Goal: Contribute content: Contribute content

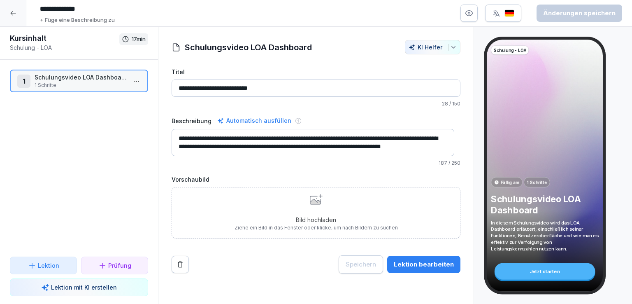
click at [16, 18] on div at bounding box center [13, 13] width 26 height 26
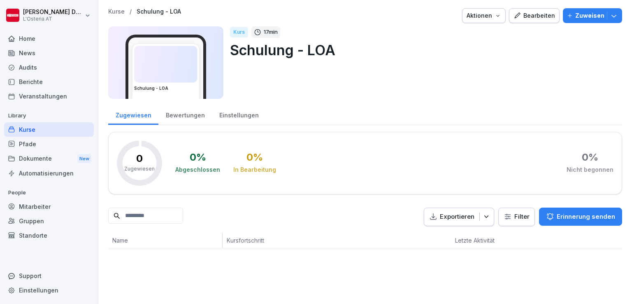
click at [531, 18] on div "Bearbeiten" at bounding box center [534, 15] width 42 height 9
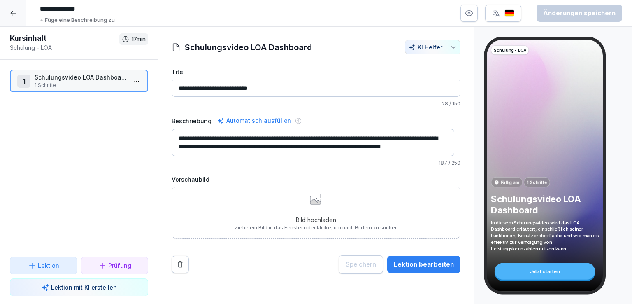
click at [317, 207] on div "Bild hochladen Ziehe ein Bild in das Fenster oder klicke, um nach Bildern zu su…" at bounding box center [316, 212] width 163 height 37
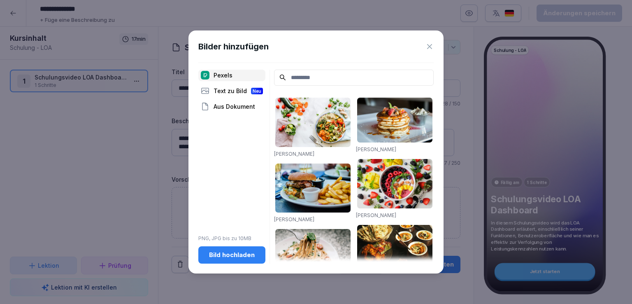
click at [237, 106] on div "Aus Dokument" at bounding box center [231, 107] width 67 height 12
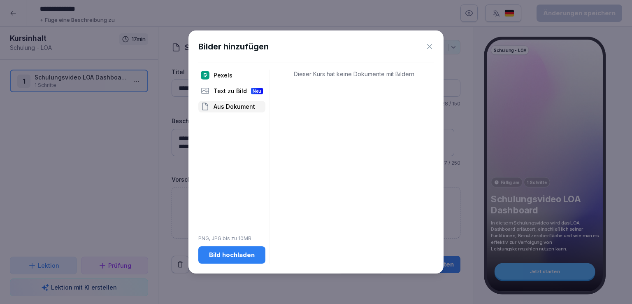
click at [236, 259] on div "Bild hochladen" at bounding box center [232, 254] width 54 height 9
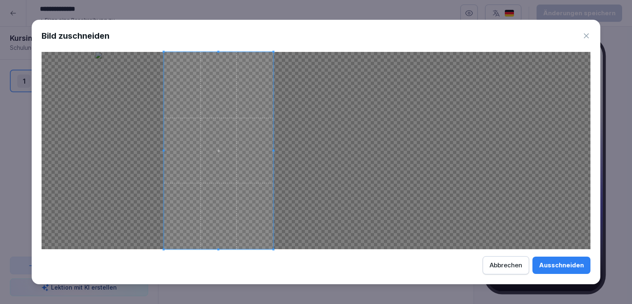
click at [229, 180] on span at bounding box center [218, 150] width 109 height 197
click at [569, 263] on div "Ausschneiden" at bounding box center [561, 264] width 45 height 9
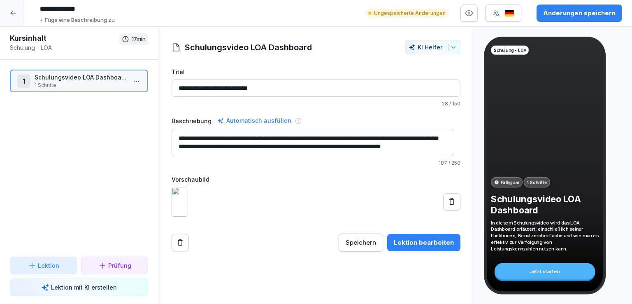
click at [564, 12] on div "Änderungen speichern" at bounding box center [579, 13] width 72 height 9
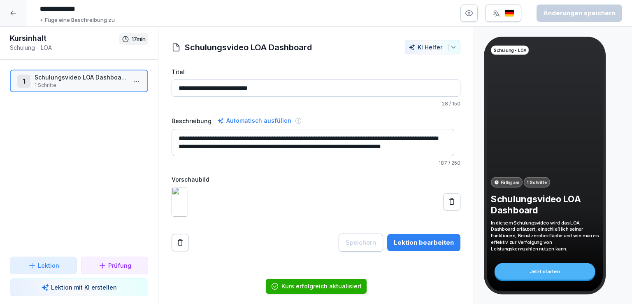
click at [128, 80] on html "**********" at bounding box center [316, 152] width 632 height 304
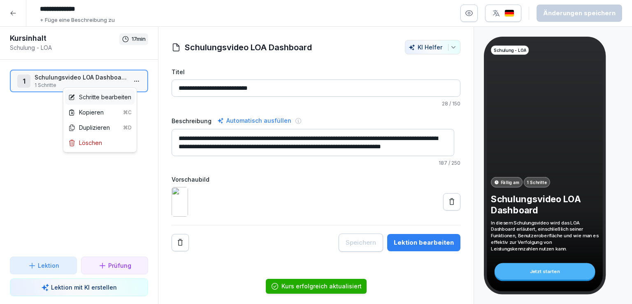
click at [104, 97] on div "Schritte bearbeiten" at bounding box center [99, 97] width 63 height 9
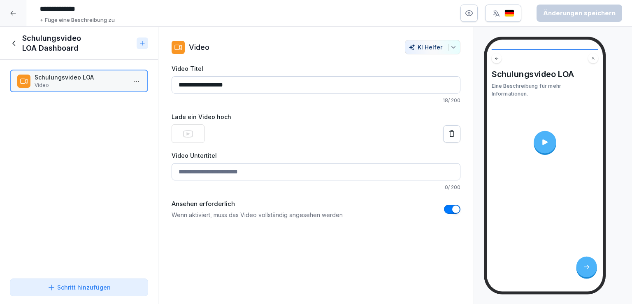
click at [15, 42] on icon at bounding box center [14, 43] width 9 height 9
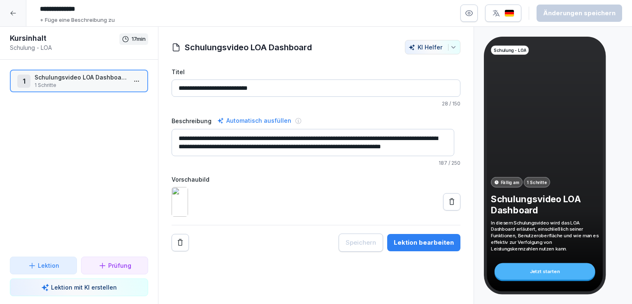
click at [10, 15] on icon at bounding box center [13, 13] width 7 height 7
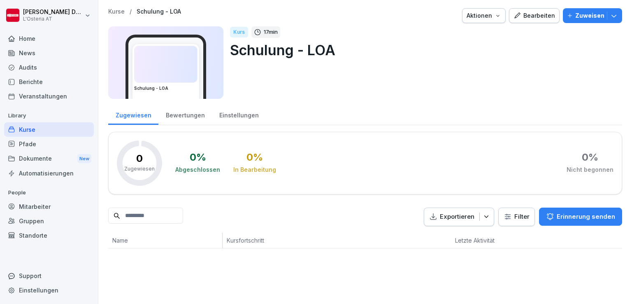
click at [28, 126] on div "Kurse" at bounding box center [49, 129] width 90 height 14
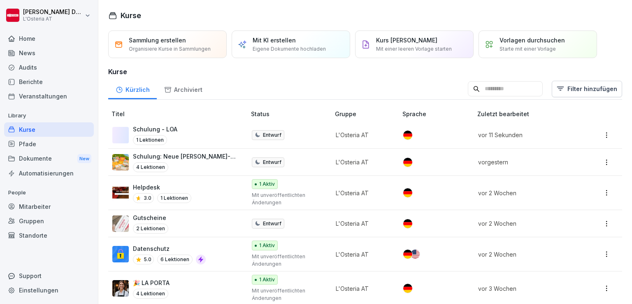
click at [281, 46] on p "Eigene Dokumente hochladen" at bounding box center [289, 48] width 73 height 7
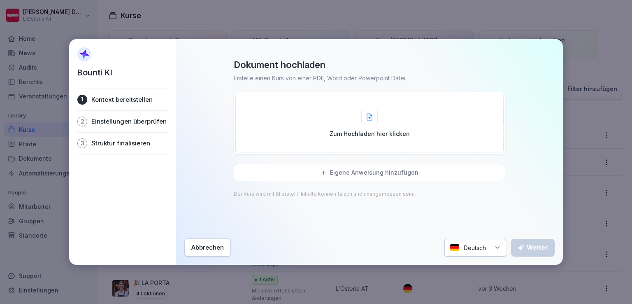
click at [372, 126] on div "Zum Hochladen hier klicken" at bounding box center [370, 123] width 80 height 29
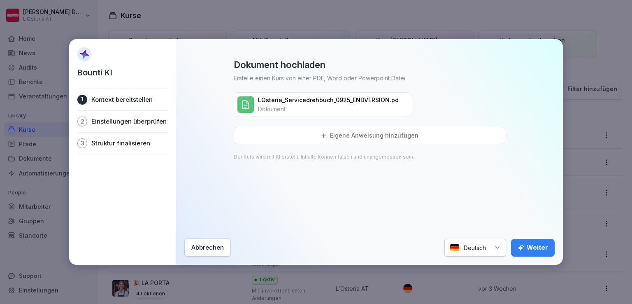
click at [539, 247] on div "Weiter" at bounding box center [533, 247] width 30 height 9
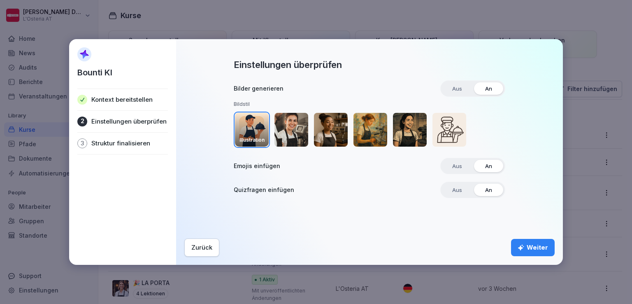
click at [293, 124] on img "button" at bounding box center [291, 130] width 34 height 34
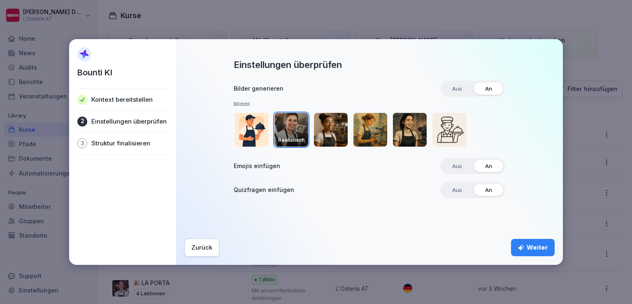
click at [544, 248] on div "Weiter" at bounding box center [533, 247] width 30 height 9
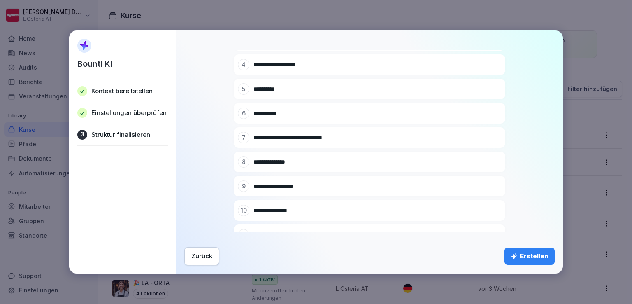
scroll to position [186, 0]
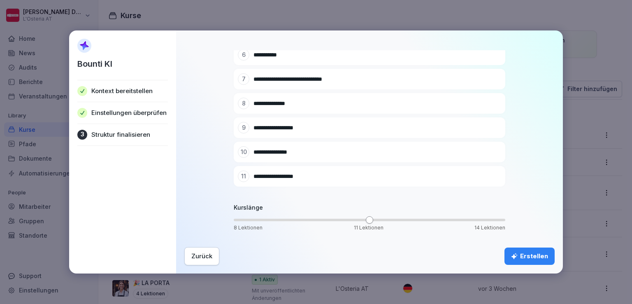
click at [537, 257] on div "Erstellen" at bounding box center [529, 255] width 37 height 9
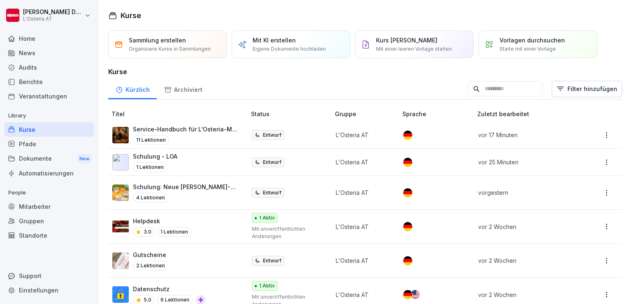
click at [191, 130] on p "Service-Handbuch für L'Osteria-Mitarbeiter" at bounding box center [185, 129] width 105 height 9
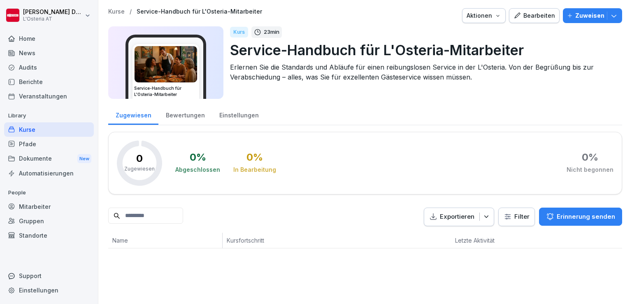
click at [532, 11] on div "Bearbeiten" at bounding box center [534, 15] width 42 height 9
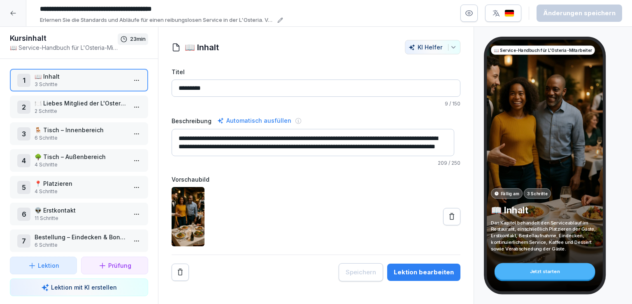
scroll to position [8, 0]
click at [134, 80] on html "**********" at bounding box center [316, 152] width 632 height 304
click at [118, 93] on div "Schritte bearbeiten" at bounding box center [99, 96] width 63 height 9
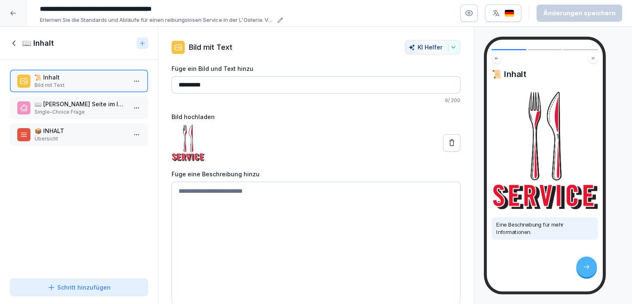
click at [98, 103] on p "📖 [PERSON_NAME] Seite im Inhaltsverzeichnis behandelt das Thema 'Bestellung'?" at bounding box center [81, 104] width 92 height 9
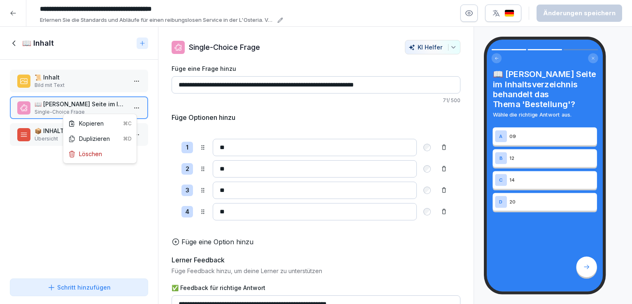
click at [132, 109] on html "**********" at bounding box center [316, 152] width 632 height 304
click at [103, 156] on div "Löschen" at bounding box center [100, 153] width 70 height 15
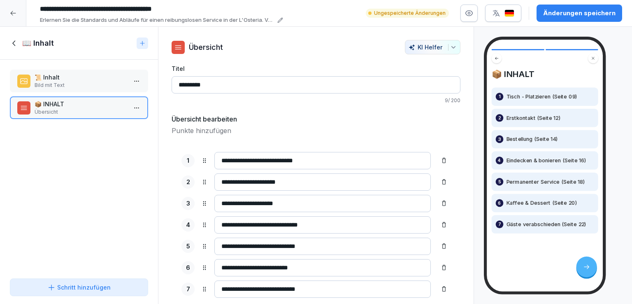
click at [98, 81] on p "Bild mit Text" at bounding box center [81, 84] width 92 height 7
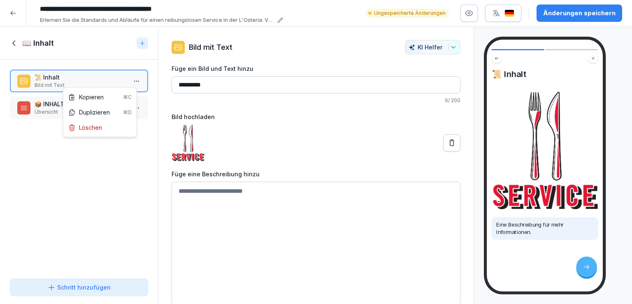
click at [131, 82] on html "**********" at bounding box center [316, 152] width 632 height 304
click at [98, 133] on div "Löschen" at bounding box center [100, 127] width 70 height 15
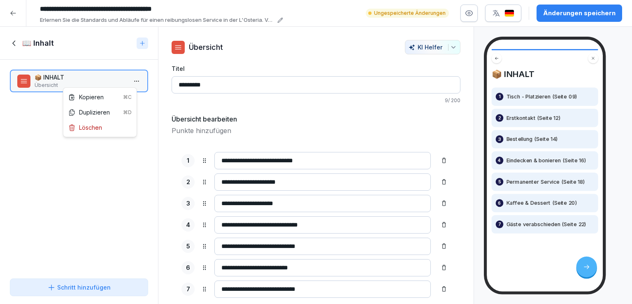
click at [135, 83] on html "**********" at bounding box center [316, 152] width 632 height 304
click at [105, 125] on div "Löschen" at bounding box center [100, 127] width 70 height 15
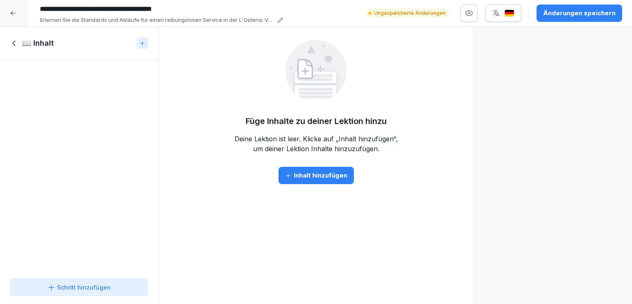
click at [12, 39] on icon at bounding box center [14, 43] width 9 height 9
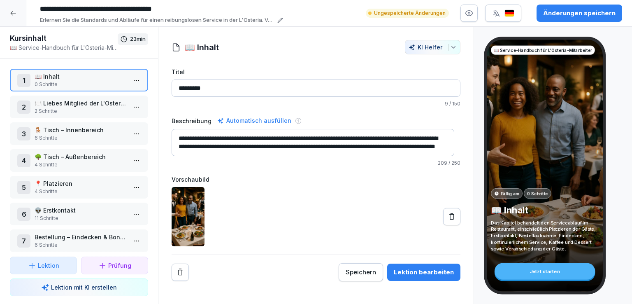
click at [81, 106] on p "🍽️ Liebes Mitglied der L'Osteria Famiglia" at bounding box center [81, 103] width 92 height 9
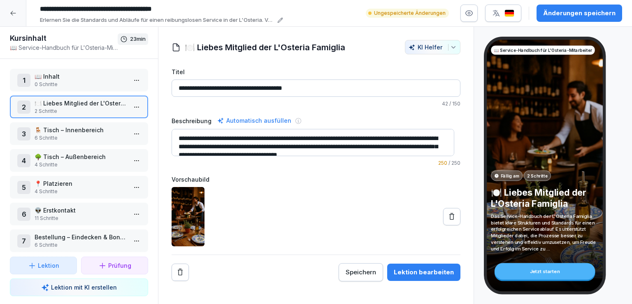
click at [448, 217] on icon at bounding box center [452, 216] width 8 height 8
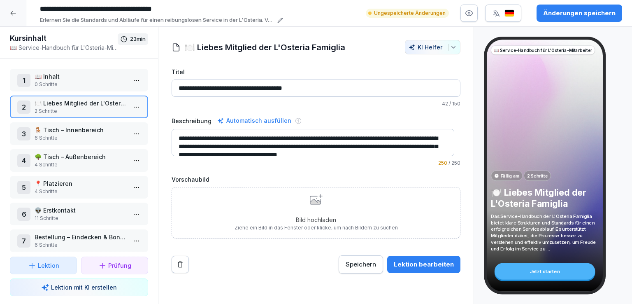
click at [313, 203] on icon at bounding box center [315, 201] width 11 height 5
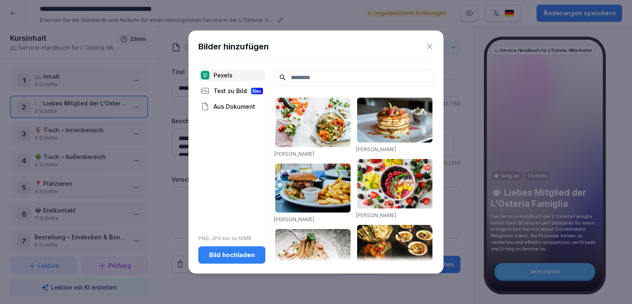
click at [232, 107] on div "Aus Dokument" at bounding box center [231, 107] width 67 height 12
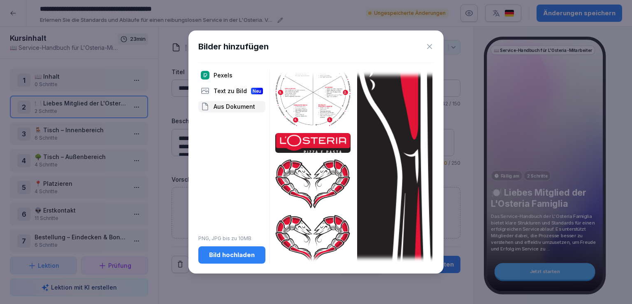
scroll to position [745, 0]
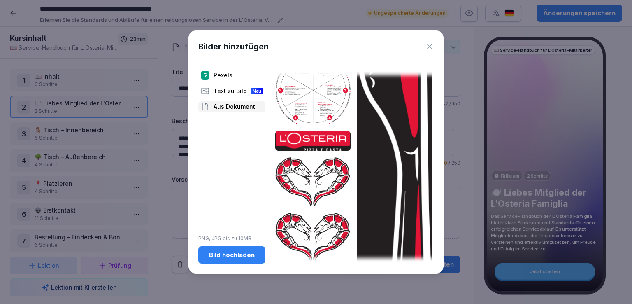
click at [235, 257] on div "Bild hochladen" at bounding box center [232, 254] width 54 height 9
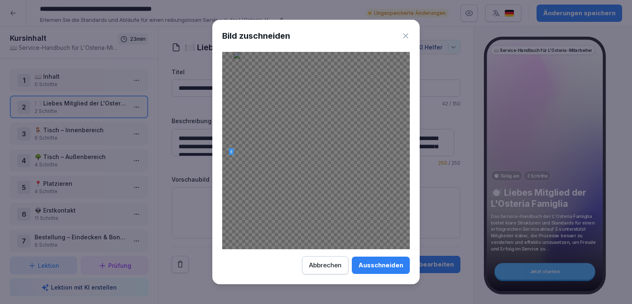
click at [229, 150] on div at bounding box center [316, 150] width 188 height 197
click at [324, 157] on div at bounding box center [316, 150] width 188 height 197
click at [232, 153] on span at bounding box center [233, 154] width 2 height 2
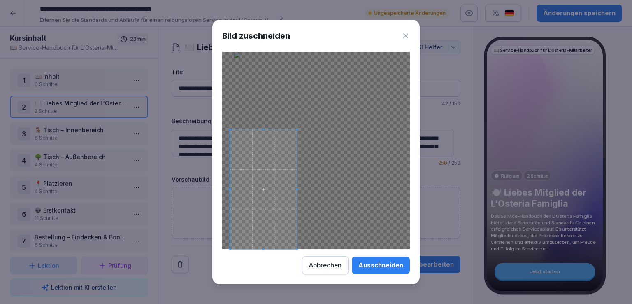
click at [386, 154] on div at bounding box center [316, 150] width 188 height 197
click at [367, 59] on div at bounding box center [316, 150] width 188 height 197
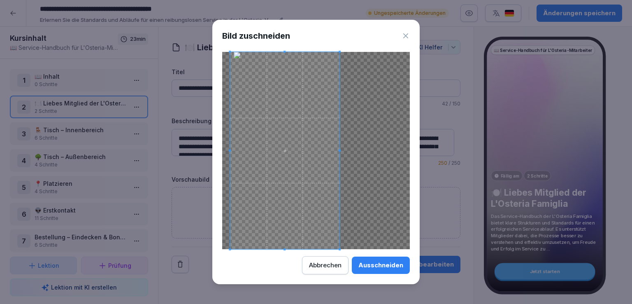
click at [402, 38] on div "Bild zuschneiden Ausschneiden Abbrechen" at bounding box center [315, 152] width 207 height 264
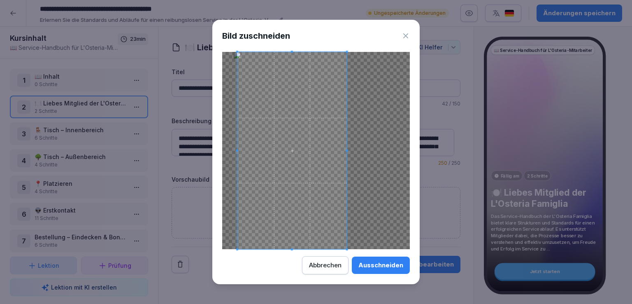
click at [341, 133] on span at bounding box center [291, 150] width 109 height 197
click at [378, 148] on div at bounding box center [316, 150] width 188 height 197
click at [334, 264] on div "Abbrechen" at bounding box center [325, 264] width 33 height 9
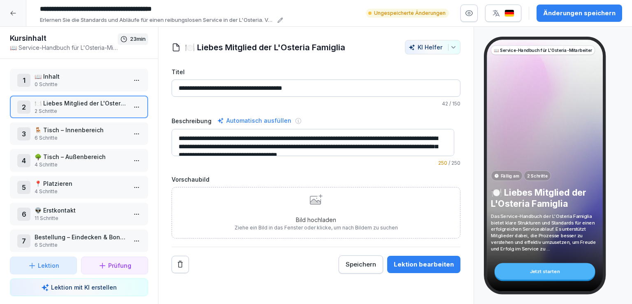
click at [316, 207] on div "Bild hochladen Ziehe ein Bild in das Fenster oder klicke, um nach Bildern zu su…" at bounding box center [316, 212] width 163 height 37
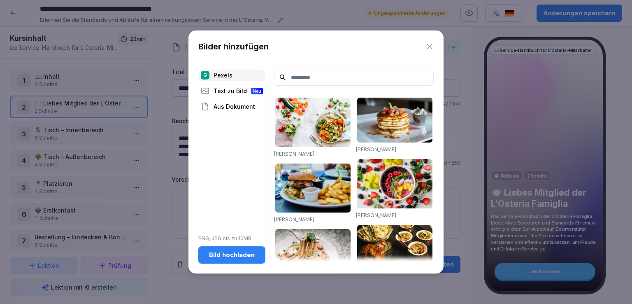
click at [233, 253] on div "Bild hochladen" at bounding box center [232, 254] width 54 height 9
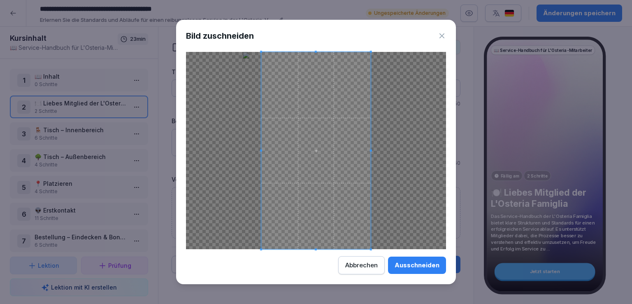
click at [317, 44] on div "Bild zuschneiden Ausschneiden Abbrechen" at bounding box center [316, 152] width 280 height 264
click at [320, 130] on span at bounding box center [318, 150] width 109 height 197
click at [420, 264] on div "Ausschneiden" at bounding box center [417, 264] width 45 height 9
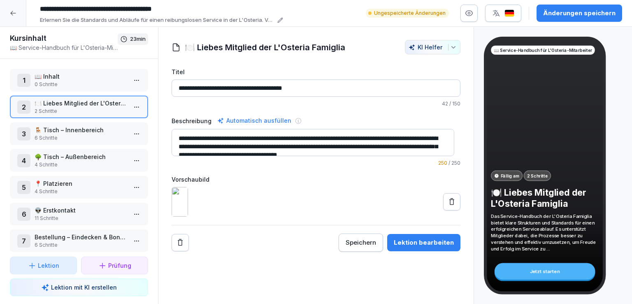
scroll to position [8, 0]
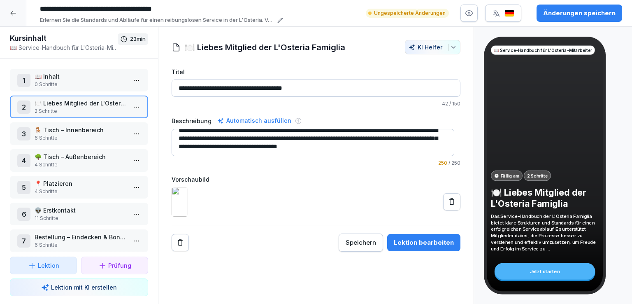
drag, startPoint x: 409, startPoint y: 151, endPoint x: 150, endPoint y: 107, distance: 262.4
click at [150, 107] on div "Kursinhalt 📖 Service-Handbuch für L'Osteria-Mitarbeiter 23 min 1 📖 Inhalt 0 Sch…" at bounding box center [316, 165] width 632 height 277
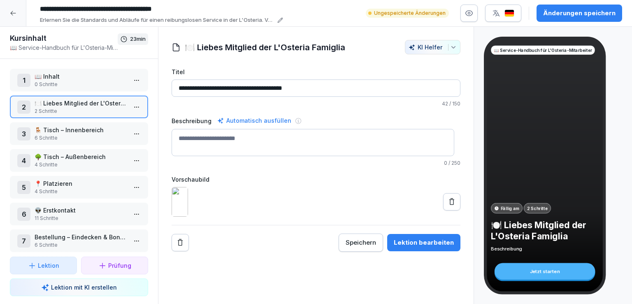
scroll to position [0, 0]
click at [369, 183] on div "Vorschaubild" at bounding box center [316, 196] width 289 height 42
click at [188, 213] on img at bounding box center [180, 202] width 16 height 30
click at [448, 206] on icon at bounding box center [452, 201] width 8 height 8
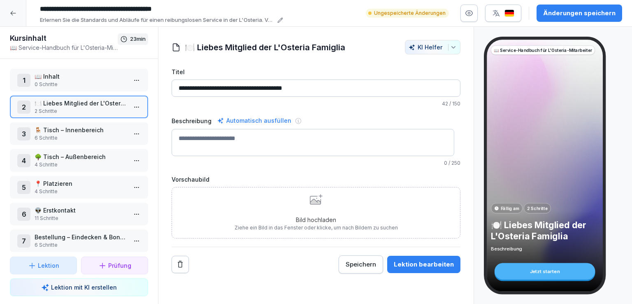
click at [297, 211] on div "Bild hochladen Ziehe ein Bild in das Fenster oder klicke, um nach Bildern zu su…" at bounding box center [316, 212] width 163 height 37
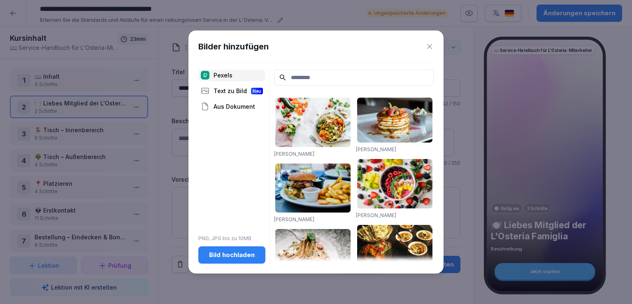
click at [248, 258] on div "Bild hochladen" at bounding box center [232, 254] width 54 height 9
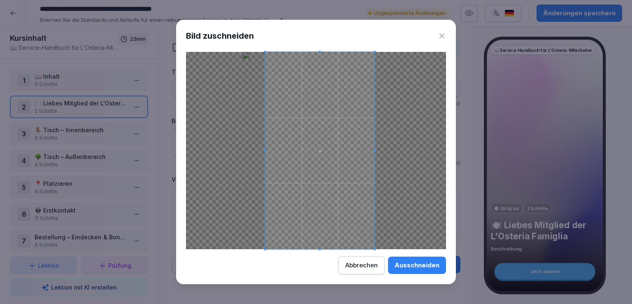
click at [314, 155] on span at bounding box center [319, 150] width 109 height 197
click at [374, 151] on span at bounding box center [373, 150] width 2 height 2
click at [427, 266] on div "Ausschneiden" at bounding box center [417, 264] width 45 height 9
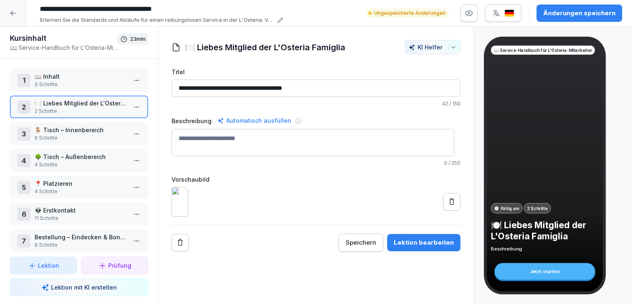
click at [451, 210] on button at bounding box center [451, 201] width 17 height 17
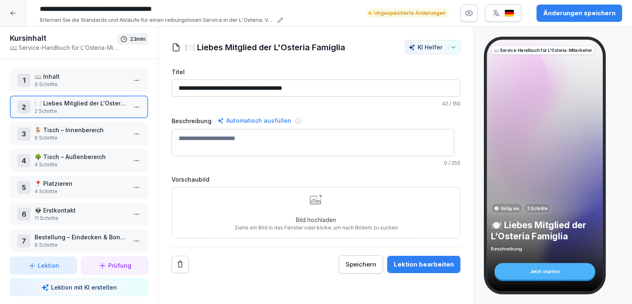
click at [293, 212] on div "Bild hochladen Ziehe ein Bild in das Fenster oder klicke, um nach Bildern zu su…" at bounding box center [316, 212] width 163 height 37
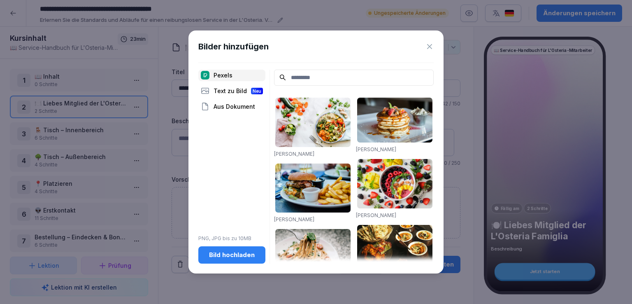
click at [229, 255] on div "Bild hochladen" at bounding box center [232, 254] width 54 height 9
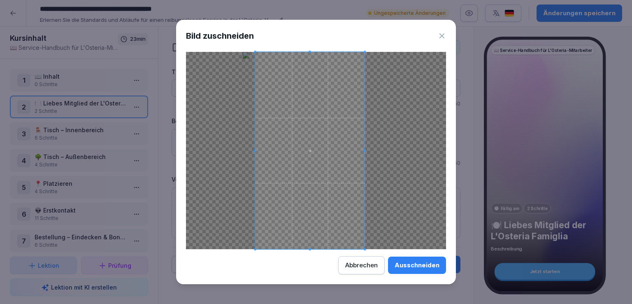
click at [342, 153] on span at bounding box center [309, 150] width 109 height 197
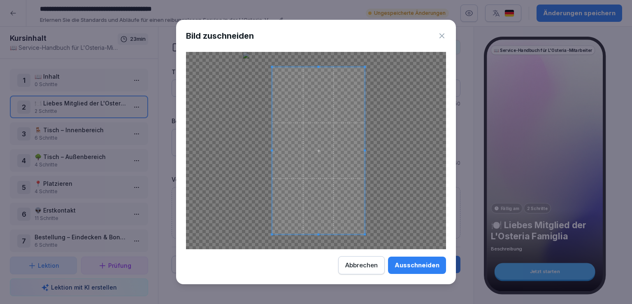
click at [272, 153] on div at bounding box center [318, 150] width 93 height 167
click at [327, 162] on span at bounding box center [315, 150] width 93 height 167
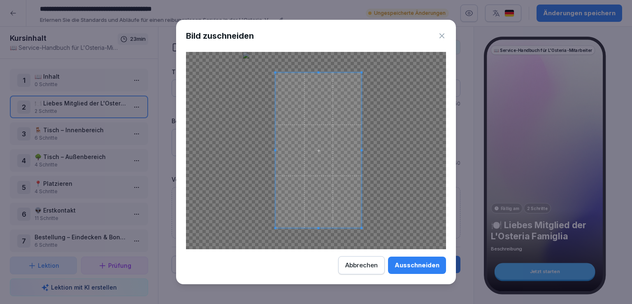
click at [275, 153] on div at bounding box center [318, 149] width 86 height 155
click at [327, 169] on span at bounding box center [315, 151] width 86 height 154
click at [315, 220] on div at bounding box center [316, 150] width 260 height 197
click at [354, 152] on span at bounding box center [355, 151] width 2 height 2
click at [344, 145] on span at bounding box center [315, 151] width 83 height 150
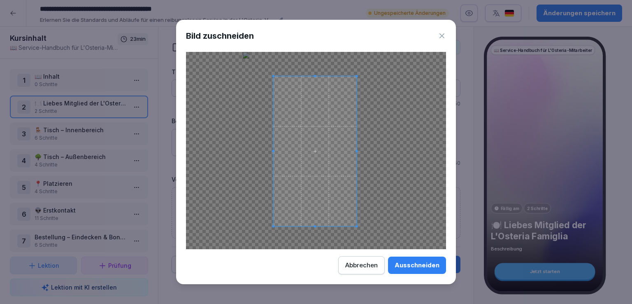
click at [419, 262] on div "Ausschneiden" at bounding box center [417, 264] width 45 height 9
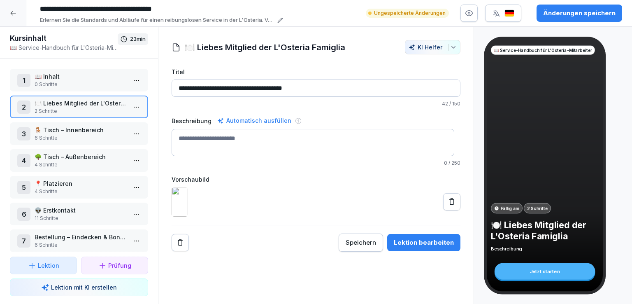
click at [448, 206] on icon at bounding box center [452, 201] width 8 height 8
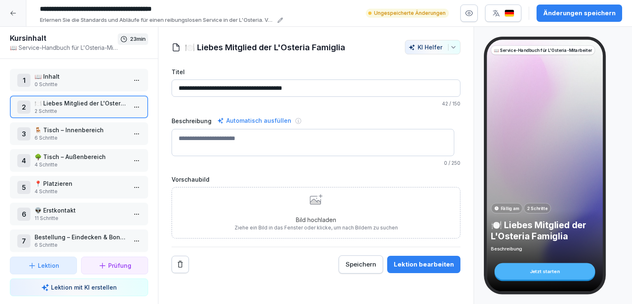
click at [316, 211] on div "Bild hochladen Ziehe ein Bild in das Fenster oder klicke, um nach Bildern zu su…" at bounding box center [316, 212] width 163 height 37
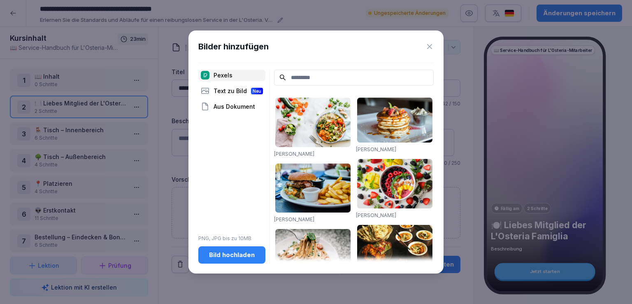
click at [230, 252] on div "Bild hochladen" at bounding box center [232, 254] width 54 height 9
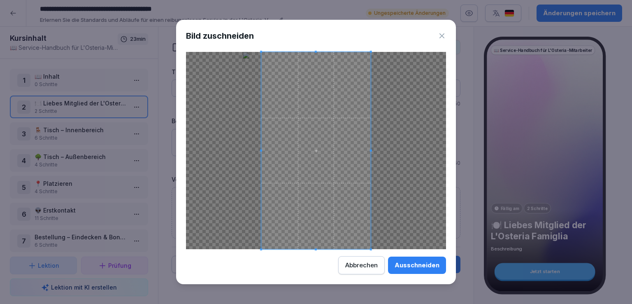
click at [413, 262] on div "Ausschneiden" at bounding box center [417, 264] width 45 height 9
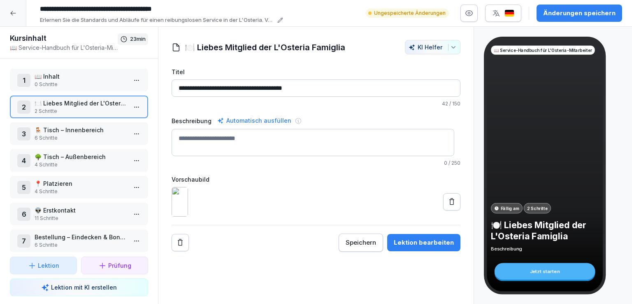
click at [132, 104] on html "**********" at bounding box center [316, 152] width 632 height 304
click at [107, 120] on div "Schritte bearbeiten" at bounding box center [99, 122] width 63 height 9
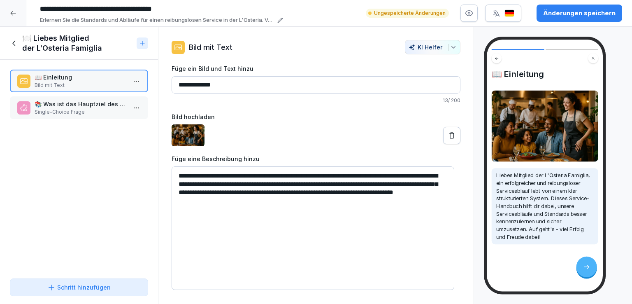
click at [95, 105] on p "📚 Was ist das Hauptziel des Service-Handbuchs von L'Osteria?" at bounding box center [81, 104] width 92 height 9
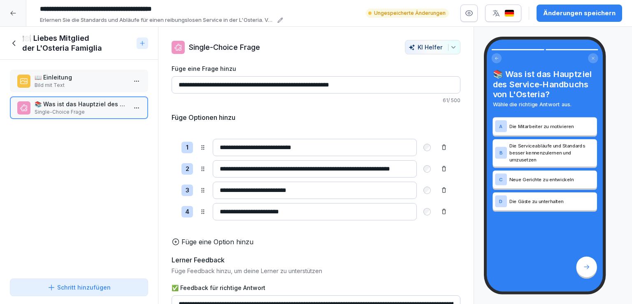
click at [79, 80] on p "📖 Einleitung" at bounding box center [81, 77] width 92 height 9
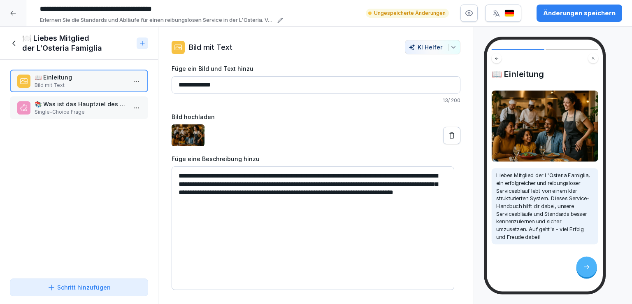
click at [449, 134] on icon at bounding box center [452, 135] width 8 height 8
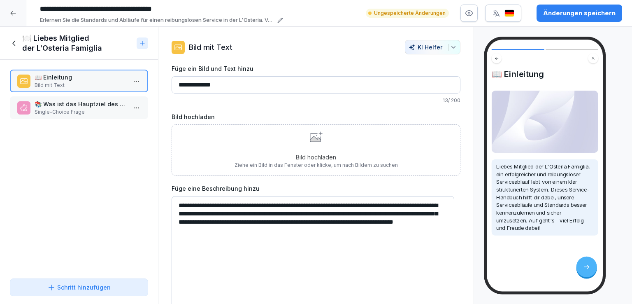
click at [323, 141] on div "Bild hochladen Ziehe ein Bild in das Fenster oder klicke, um nach Bildern zu su…" at bounding box center [316, 149] width 163 height 37
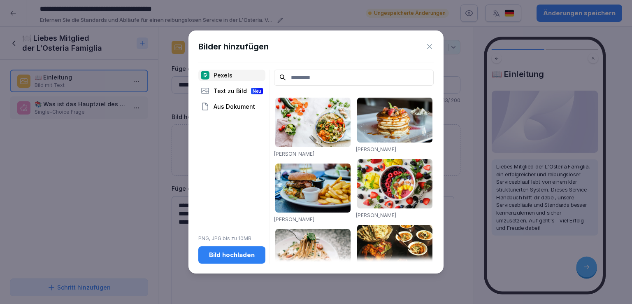
click at [226, 102] on div "Aus Dokument" at bounding box center [231, 107] width 67 height 12
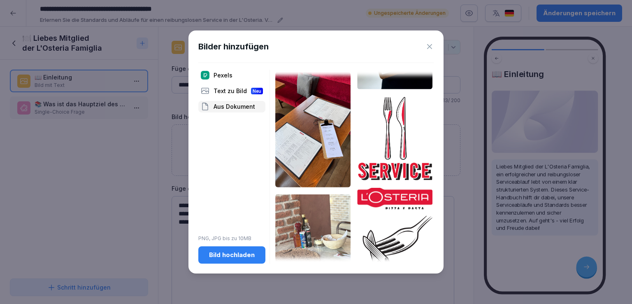
scroll to position [392, 0]
click at [392, 133] on img at bounding box center [394, 137] width 75 height 85
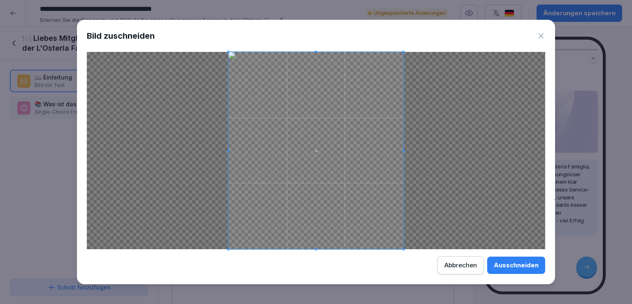
click at [498, 264] on div "Ausschneiden" at bounding box center [516, 264] width 45 height 9
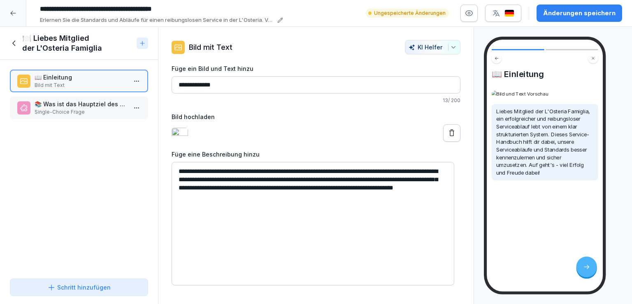
click at [78, 109] on p "Single-Choice Frage" at bounding box center [81, 111] width 92 height 7
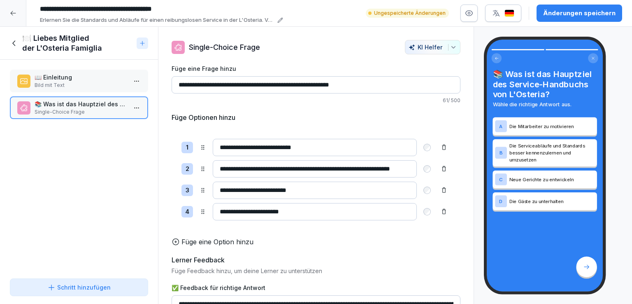
click at [76, 70] on div "📖 Einleitung Bild mit Text" at bounding box center [79, 81] width 138 height 23
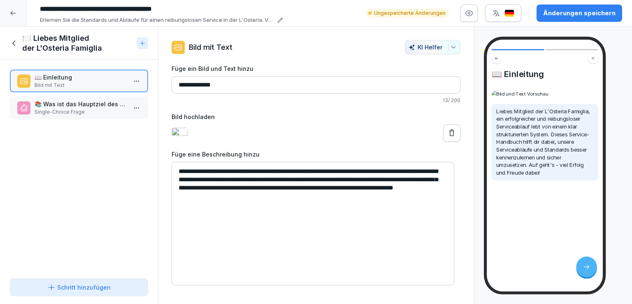
click at [15, 42] on icon at bounding box center [14, 43] width 9 height 9
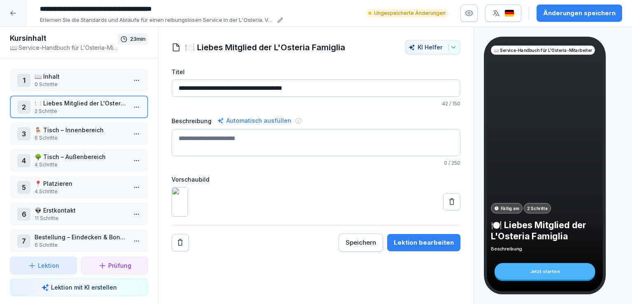
click at [75, 76] on p "📖 Inhalt" at bounding box center [81, 76] width 92 height 9
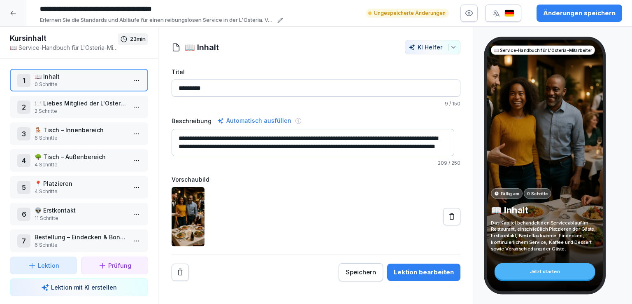
click at [82, 102] on p "🍽️ Liebes Mitglied der L'Osteria Famiglia" at bounding box center [81, 103] width 92 height 9
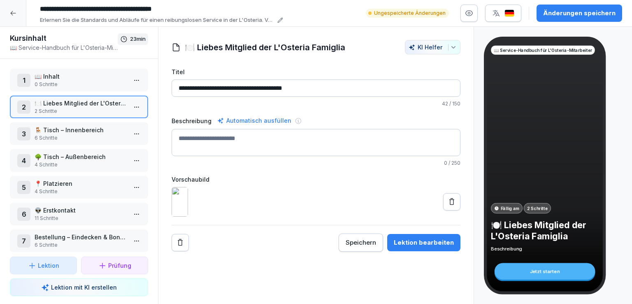
click at [86, 76] on p "📖 Inhalt" at bounding box center [81, 76] width 92 height 9
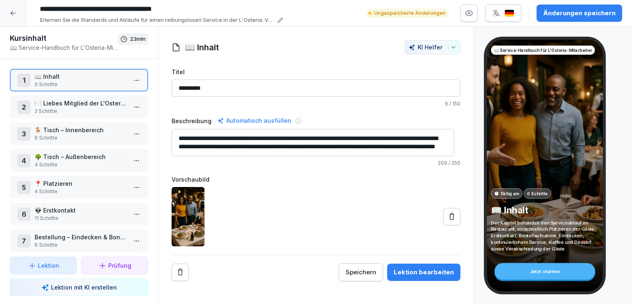
click at [131, 81] on html "**********" at bounding box center [316, 152] width 632 height 304
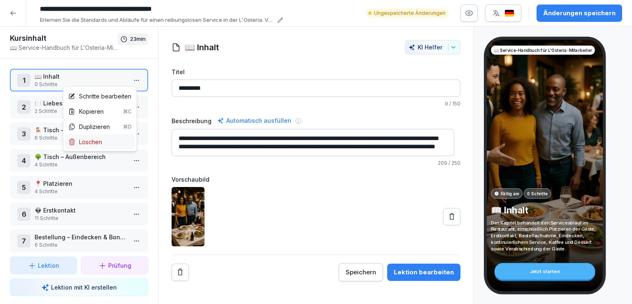
click at [93, 139] on div "Löschen" at bounding box center [85, 141] width 34 height 9
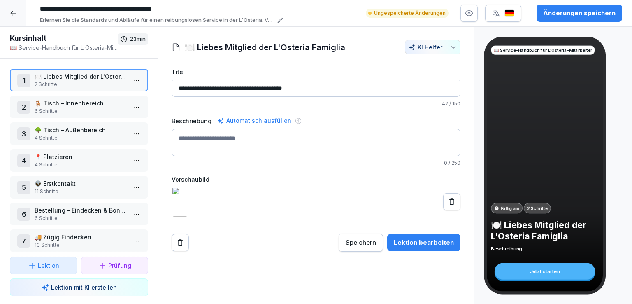
click at [278, 19] on icon at bounding box center [280, 20] width 6 height 6
click at [168, 5] on input "**********" at bounding box center [159, 9] width 247 height 14
click at [197, 10] on input "**********" at bounding box center [159, 9] width 247 height 14
type input "**********"
click at [281, 21] on icon at bounding box center [280, 20] width 6 height 6
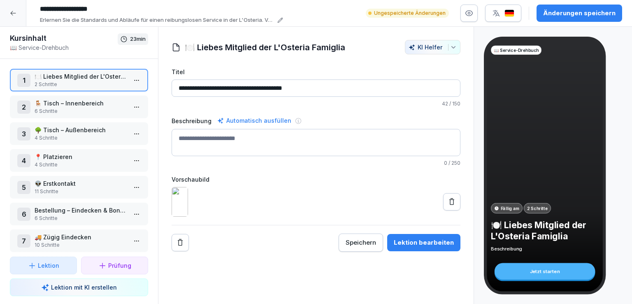
click at [337, 18] on div "**********" at bounding box center [329, 13] width 586 height 22
click at [131, 78] on html "**********" at bounding box center [316, 152] width 632 height 304
click at [117, 93] on div "Schritte bearbeiten" at bounding box center [99, 96] width 63 height 9
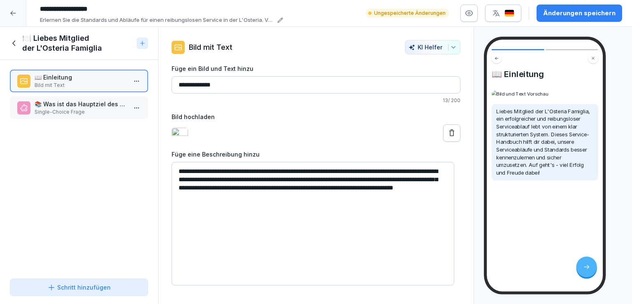
click at [13, 40] on icon at bounding box center [14, 43] width 9 height 9
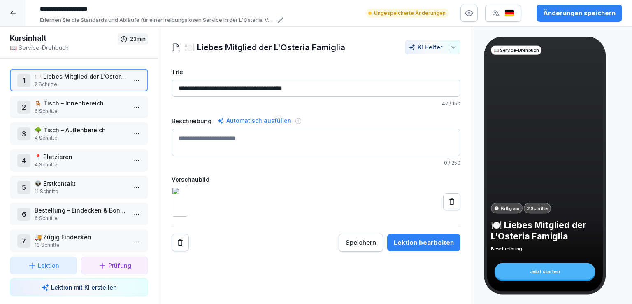
click at [93, 108] on p "6 Schritte" at bounding box center [81, 110] width 92 height 7
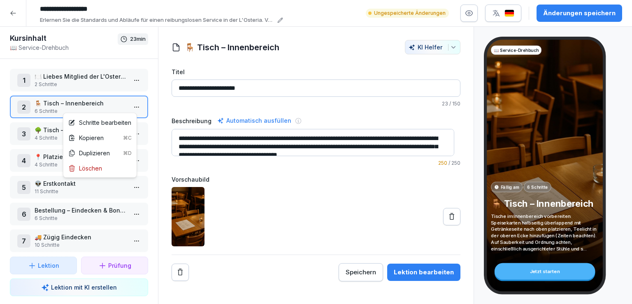
click at [130, 106] on html "**********" at bounding box center [316, 152] width 632 height 304
click at [109, 125] on div "Schritte bearbeiten" at bounding box center [99, 122] width 63 height 9
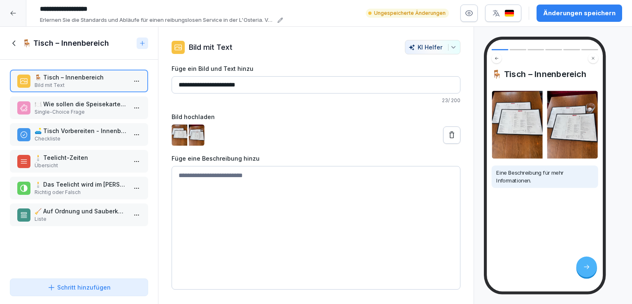
click at [89, 108] on p "Single-Choice Frage" at bounding box center [81, 111] width 92 height 7
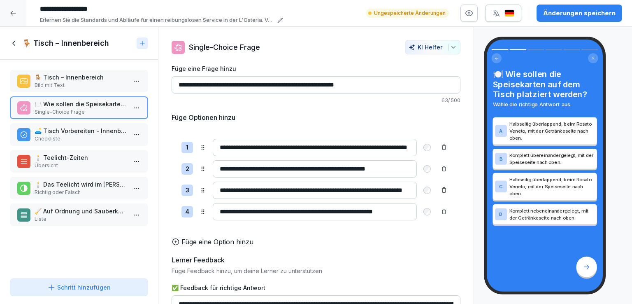
click at [88, 131] on p "🛋️ Tisch Vorbereiten - Innenbereich" at bounding box center [81, 130] width 92 height 9
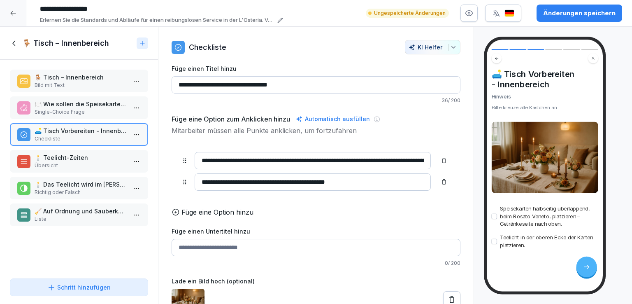
click at [80, 159] on p "🕯️ Teelicht-Zeiten" at bounding box center [81, 157] width 92 height 9
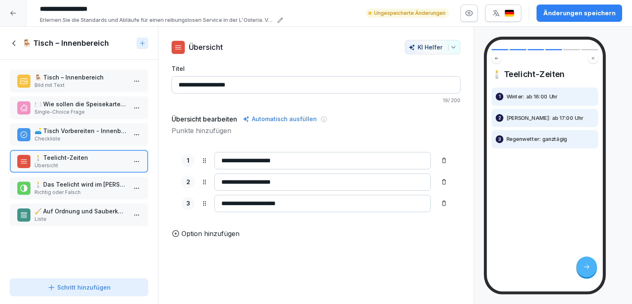
click at [79, 188] on p "Richtig oder Falsch" at bounding box center [81, 191] width 92 height 7
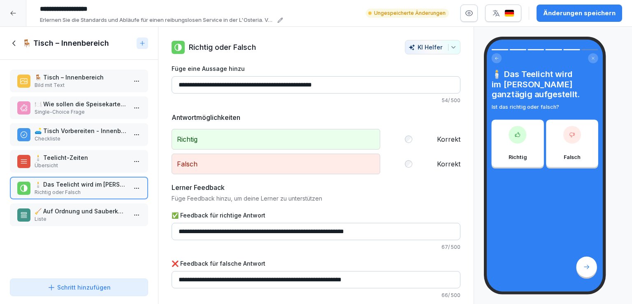
click at [85, 210] on p "🧹 Auf Ordnung und Sauberkeit achten" at bounding box center [81, 211] width 92 height 9
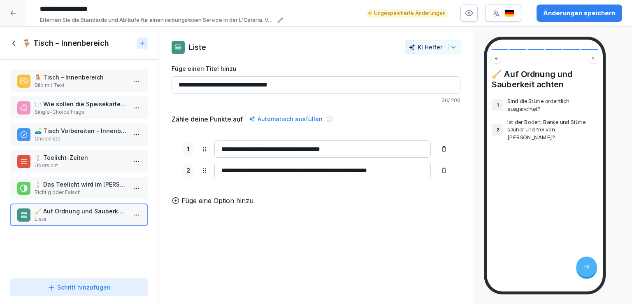
click at [81, 130] on p "🛋️ Tisch Vorbereiten - Innenbereich" at bounding box center [81, 130] width 92 height 9
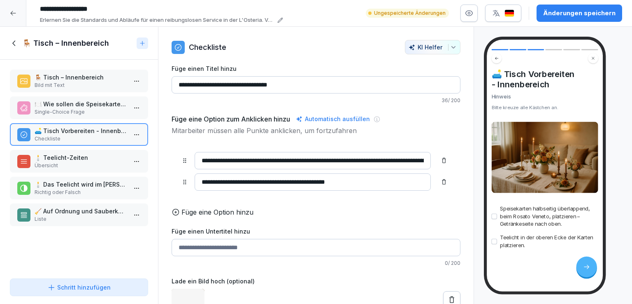
click at [92, 107] on p "🍽️ Wie sollen die Speisekarten auf dem Tisch platziert werden?" at bounding box center [81, 104] width 92 height 9
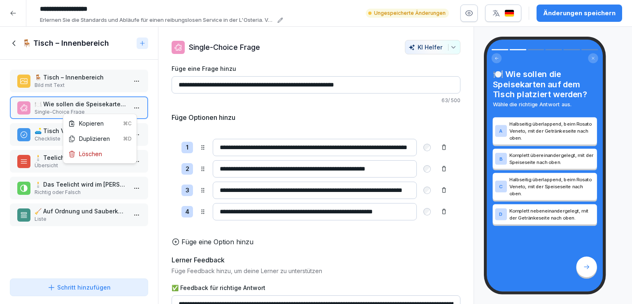
click at [130, 168] on html "**********" at bounding box center [316, 152] width 632 height 304
click at [46, 104] on html "**********" at bounding box center [316, 152] width 632 height 304
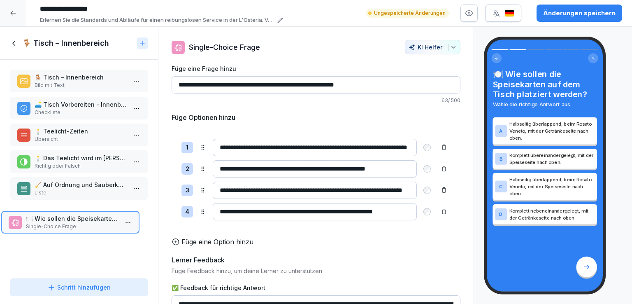
drag, startPoint x: 59, startPoint y: 104, endPoint x: 57, endPoint y: 214, distance: 109.1
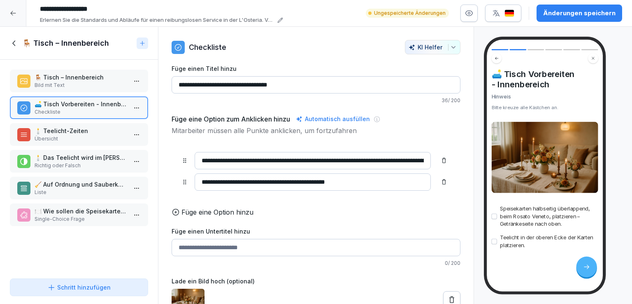
click at [95, 213] on p "🍽️ Wie sollen die Speisekarten auf dem Tisch platziert werden?" at bounding box center [81, 211] width 92 height 9
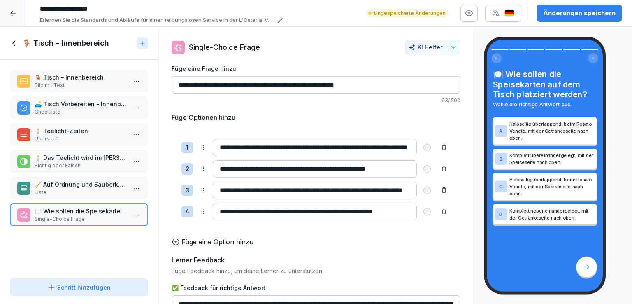
click at [314, 83] on input "**********" at bounding box center [316, 84] width 289 height 17
type input "**********"
click at [82, 181] on p "🧹 Auf Ordnung und Sauberkeit achten" at bounding box center [81, 184] width 92 height 9
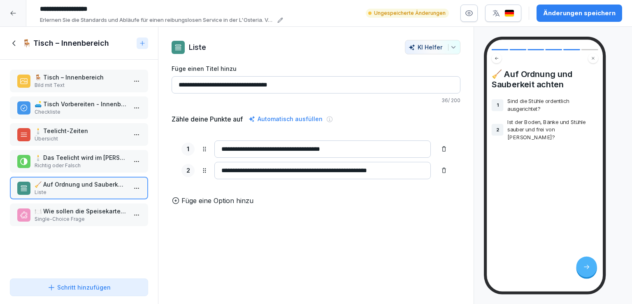
click at [80, 158] on p "🕯️ Das Teelicht wird im [PERSON_NAME] ganztägig aufgestellt." at bounding box center [81, 157] width 92 height 9
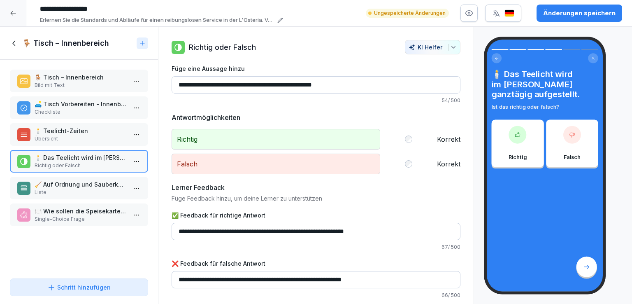
click at [75, 135] on p "Übersicht" at bounding box center [81, 138] width 92 height 7
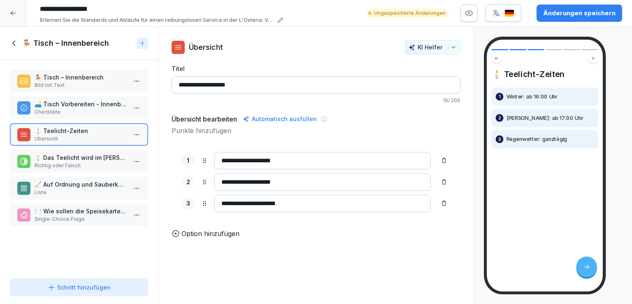
click at [91, 102] on p "🛋️ Tisch Vorbereiten - Innenbereich" at bounding box center [81, 104] width 92 height 9
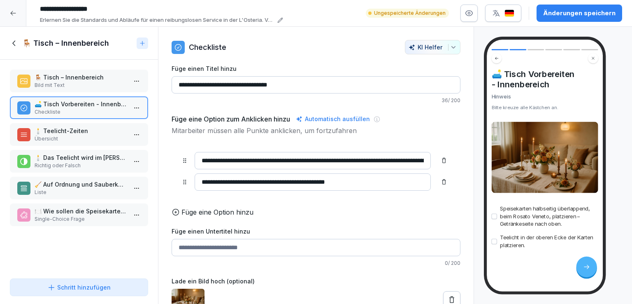
scroll to position [18, 0]
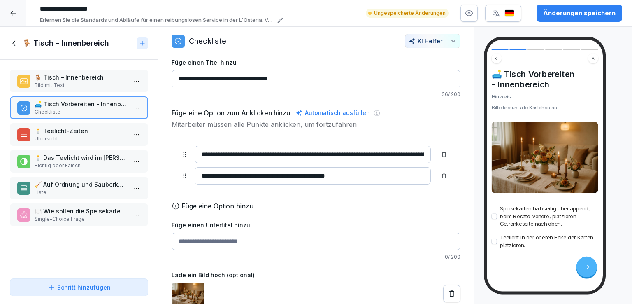
click at [198, 288] on img at bounding box center [188, 293] width 33 height 22
click at [448, 289] on icon at bounding box center [452, 293] width 8 height 8
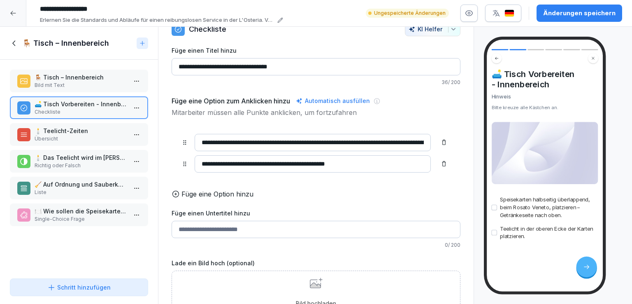
click at [314, 287] on icon at bounding box center [316, 282] width 13 height 11
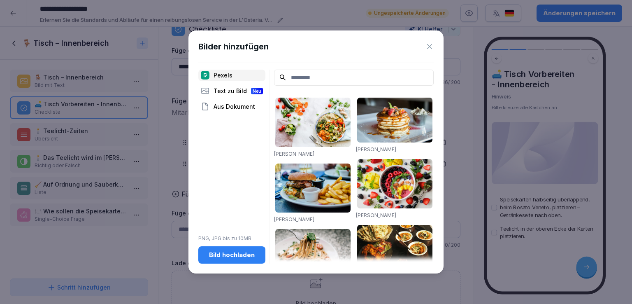
click at [235, 106] on div "Aus Dokument" at bounding box center [231, 107] width 67 height 12
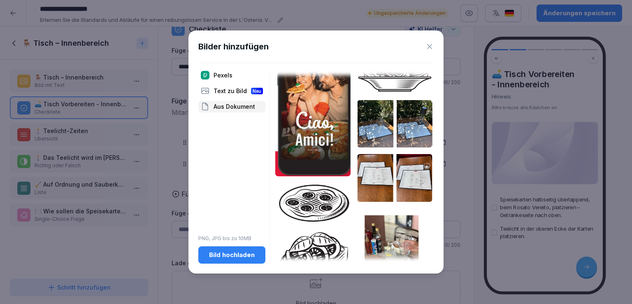
scroll to position [54, 0]
click at [377, 174] on img at bounding box center [394, 177] width 75 height 48
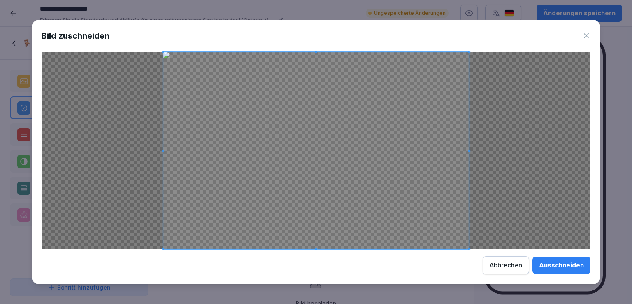
click at [569, 262] on div "Ausschneiden" at bounding box center [561, 264] width 45 height 9
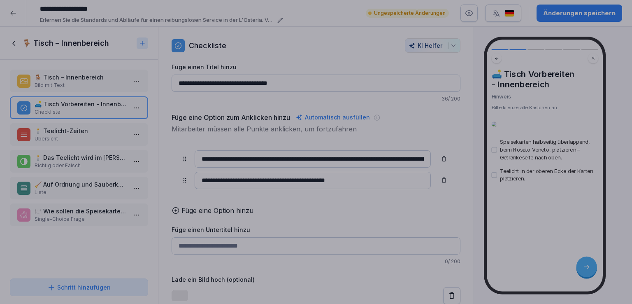
scroll to position [17, 0]
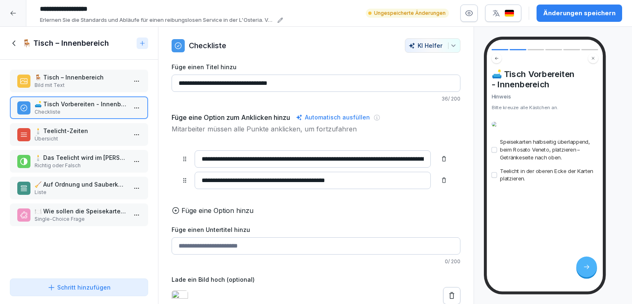
click at [72, 130] on p "🕯️ Teelicht-Zeiten" at bounding box center [81, 130] width 92 height 9
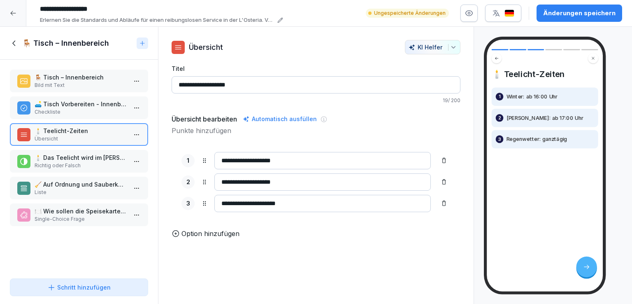
click at [88, 157] on p "🕯️ Das Teelicht wird im [PERSON_NAME] ganztägig aufgestellt." at bounding box center [81, 157] width 92 height 9
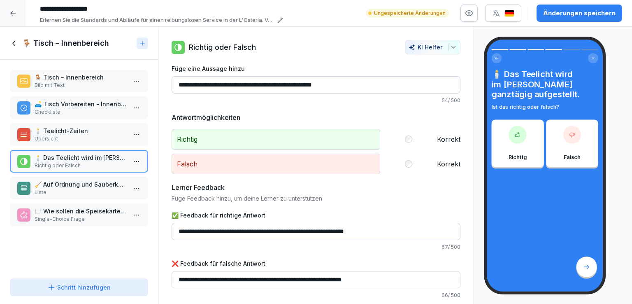
click at [129, 160] on html "**********" at bounding box center [316, 152] width 632 height 304
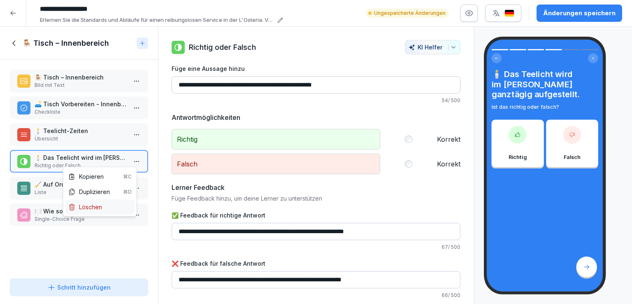
click at [91, 206] on div "Löschen" at bounding box center [85, 206] width 34 height 9
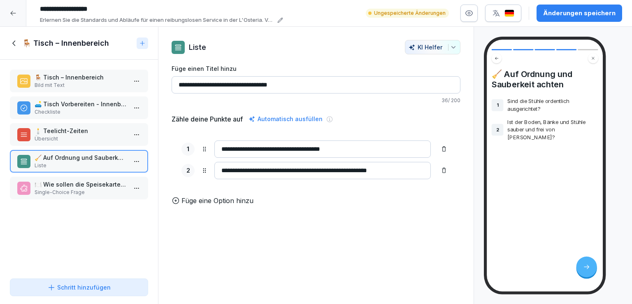
click at [81, 78] on p "🪑 Tisch – Innenbereich" at bounding box center [81, 77] width 92 height 9
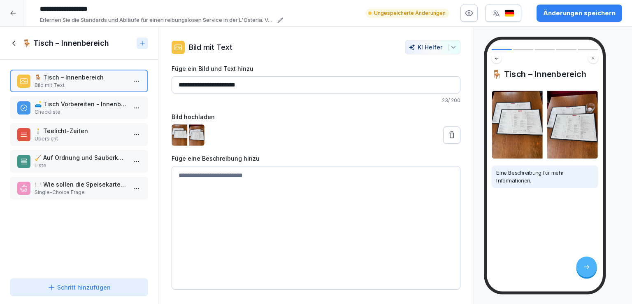
click at [86, 104] on p "🛋️ Tisch Vorbereiten - Innenbereich" at bounding box center [81, 104] width 92 height 9
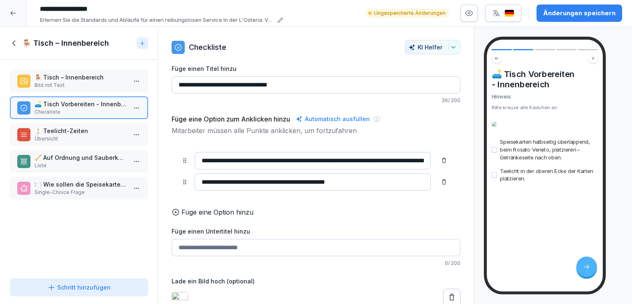
click at [89, 78] on p "🪑 Tisch – Innenbereich" at bounding box center [81, 77] width 92 height 9
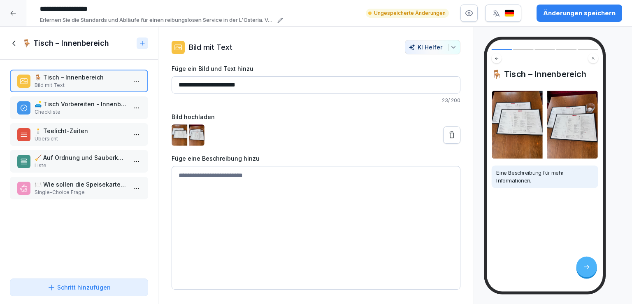
click at [132, 80] on html "**********" at bounding box center [316, 152] width 632 height 304
click at [99, 132] on div "Löschen" at bounding box center [100, 127] width 70 height 15
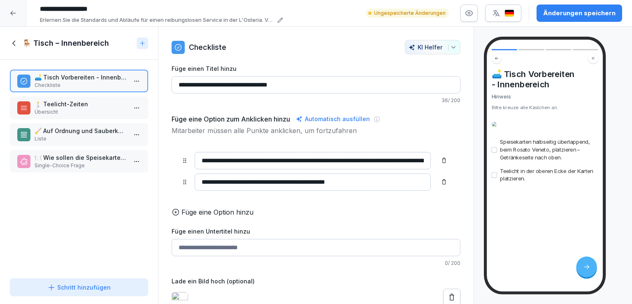
click at [18, 41] on icon at bounding box center [14, 43] width 9 height 9
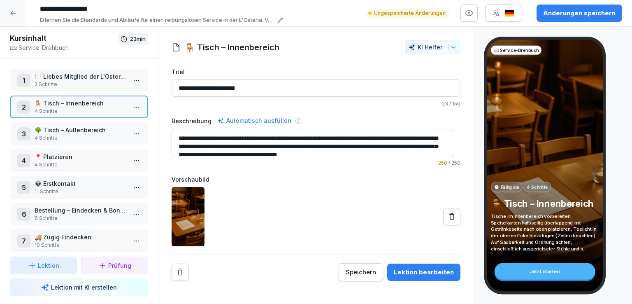
click at [85, 131] on p "🌳 Tisch – Außenbereich" at bounding box center [81, 129] width 92 height 9
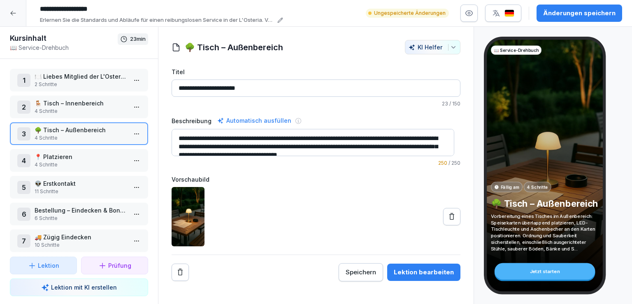
click at [130, 136] on html "**********" at bounding box center [316, 152] width 632 height 304
click at [114, 145] on div "Schritte bearbeiten" at bounding box center [99, 148] width 63 height 9
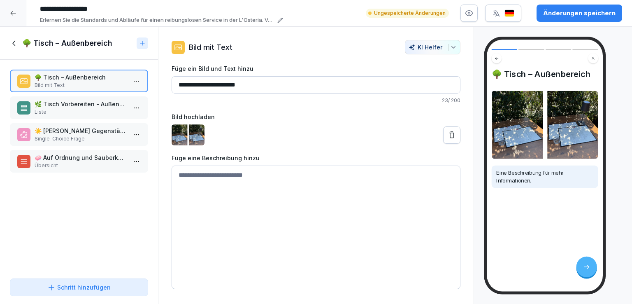
click at [107, 135] on p "Single-Choice Frage" at bounding box center [81, 138] width 92 height 7
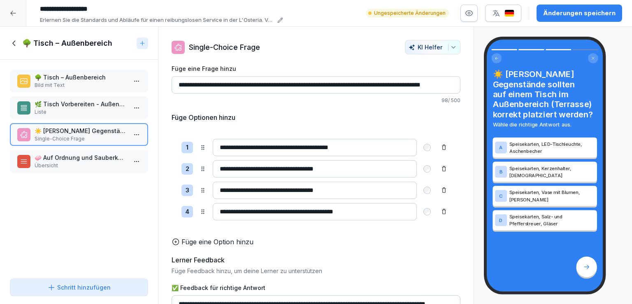
click at [96, 151] on div "🧼 Auf Ordnung und Sauberkeit achten Übersicht" at bounding box center [79, 161] width 138 height 23
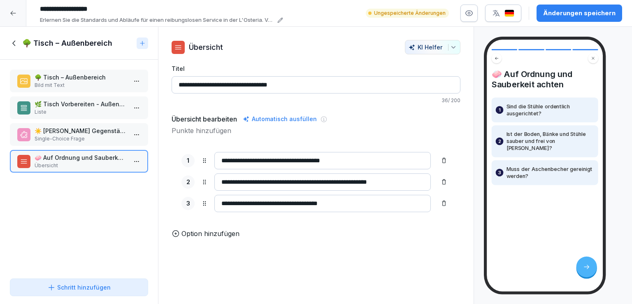
click at [83, 104] on p "🌿 Tisch Vorbereiten - Außenbereich (Terrasse)" at bounding box center [81, 104] width 92 height 9
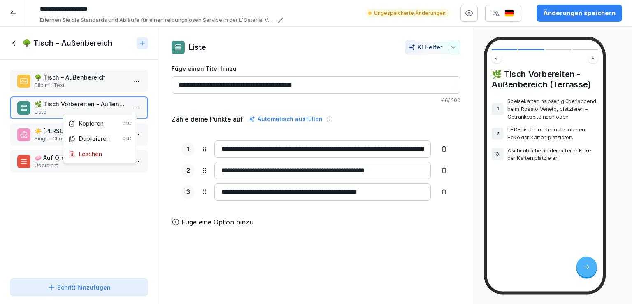
click at [128, 108] on html "**********" at bounding box center [316, 152] width 632 height 304
click at [97, 137] on div "Duplizieren ⌘D" at bounding box center [99, 138] width 63 height 9
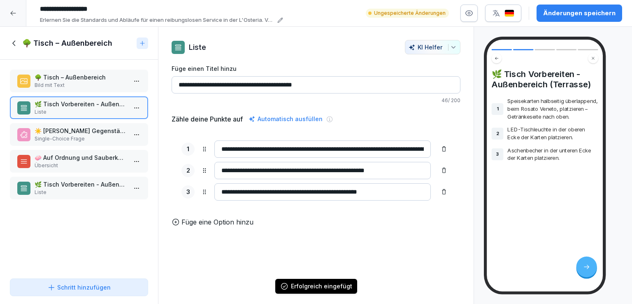
click at [126, 185] on html "**********" at bounding box center [316, 152] width 632 height 304
click at [94, 233] on div "Löschen" at bounding box center [85, 233] width 34 height 9
click at [126, 110] on html "**********" at bounding box center [316, 152] width 632 height 304
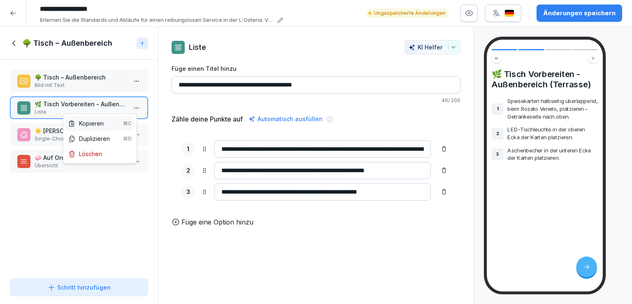
click at [97, 119] on div "Kopieren ⌘C" at bounding box center [99, 123] width 63 height 9
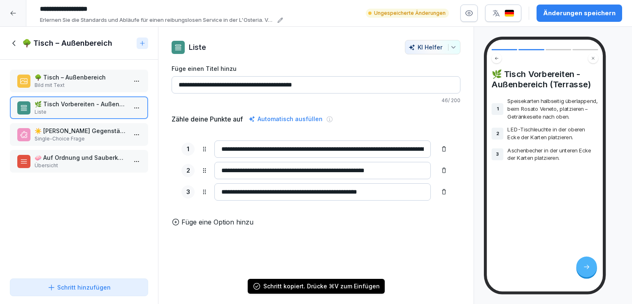
click at [14, 45] on icon at bounding box center [14, 43] width 9 height 9
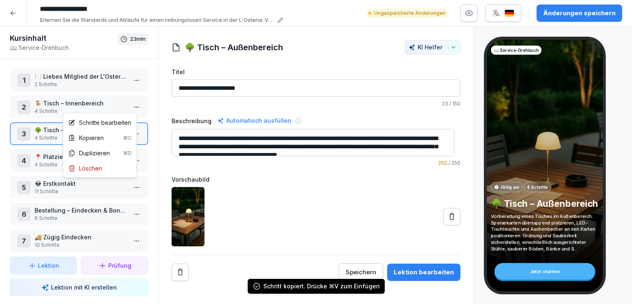
click at [128, 104] on html "**********" at bounding box center [316, 152] width 632 height 304
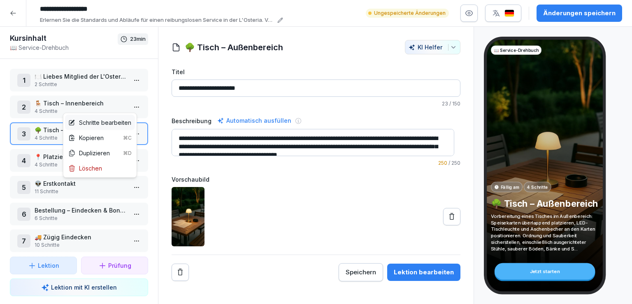
click at [113, 121] on div "Schritte bearbeiten" at bounding box center [99, 122] width 63 height 9
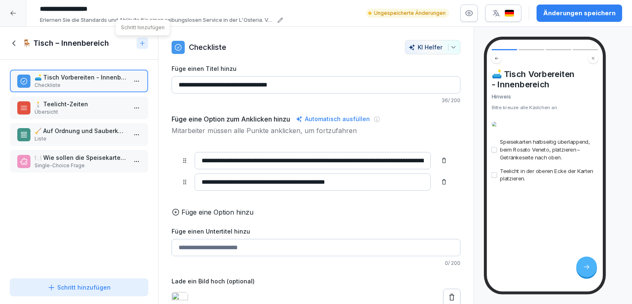
click at [142, 45] on icon at bounding box center [142, 43] width 7 height 7
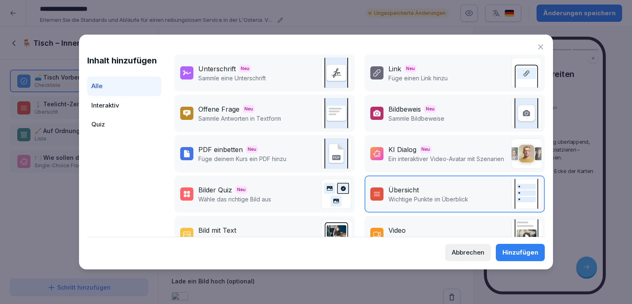
scroll to position [188, 0]
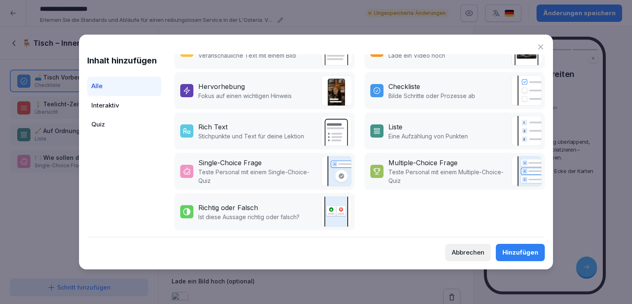
click at [541, 46] on icon at bounding box center [540, 46] width 5 height 5
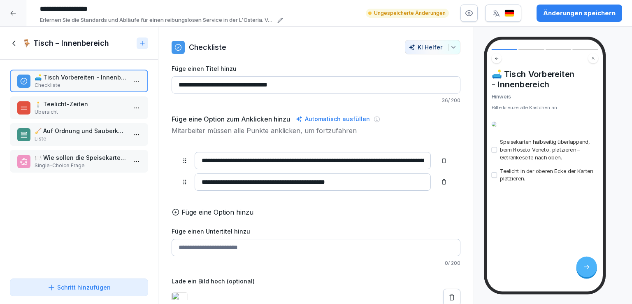
click at [12, 40] on icon at bounding box center [14, 43] width 9 height 9
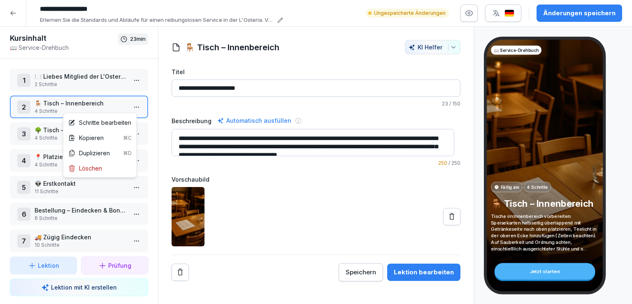
click at [130, 105] on html "**********" at bounding box center [316, 152] width 632 height 304
click at [301, 46] on html "**********" at bounding box center [316, 152] width 632 height 304
click at [133, 107] on html "**********" at bounding box center [316, 152] width 632 height 304
click at [108, 126] on div "Schritte bearbeiten" at bounding box center [100, 122] width 70 height 15
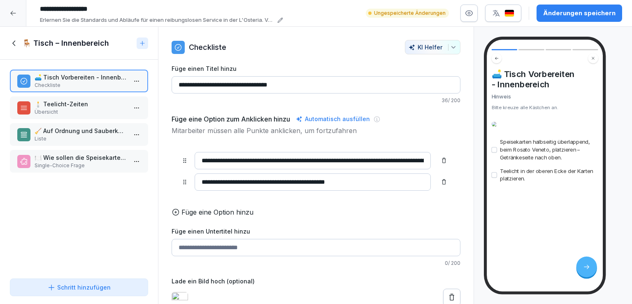
drag, startPoint x: 298, startPoint y: 83, endPoint x: 182, endPoint y: 89, distance: 116.2
click at [182, 89] on input "**********" at bounding box center [316, 84] width 289 height 17
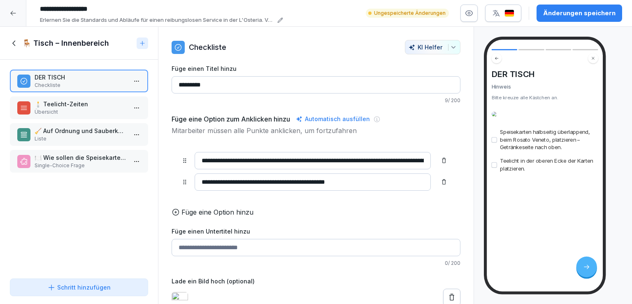
type input "*********"
click at [110, 206] on div "DER TISCH Checkliste 🕯️ Teelicht-Zeiten Übersicht 🧹 Auf Ordnung und Sauberkeit …" at bounding box center [79, 167] width 158 height 215
click at [132, 82] on html "**********" at bounding box center [316, 152] width 632 height 304
click at [84, 78] on html "**********" at bounding box center [316, 152] width 632 height 304
click at [58, 43] on h1 "🪑 Tisch – Innenbereich" at bounding box center [65, 43] width 87 height 10
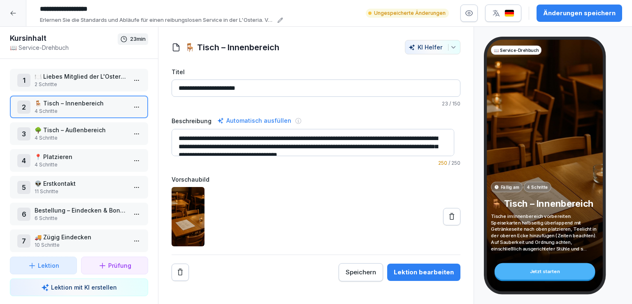
click at [89, 100] on p "🪑 Tisch – Innenbereich" at bounding box center [81, 103] width 92 height 9
click at [133, 104] on html "**********" at bounding box center [316, 152] width 632 height 304
click at [98, 121] on div "Schritte bearbeiten" at bounding box center [99, 122] width 63 height 9
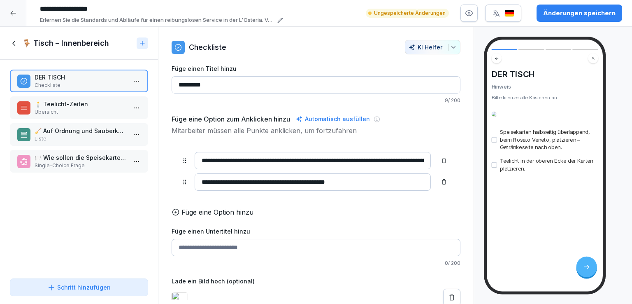
click at [83, 43] on h1 "🪑 Tisch – Innenbereich" at bounding box center [65, 43] width 87 height 10
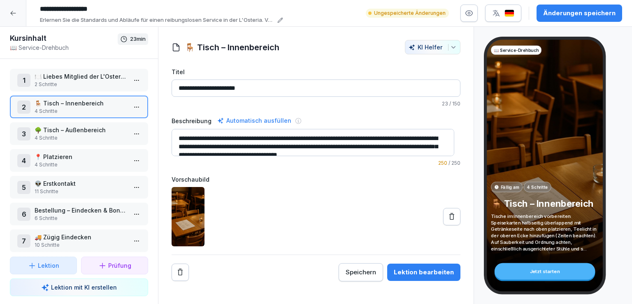
drag, startPoint x: 259, startPoint y: 88, endPoint x: 160, endPoint y: 89, distance: 98.3
click at [160, 89] on div "**********" at bounding box center [315, 160] width 315 height 241
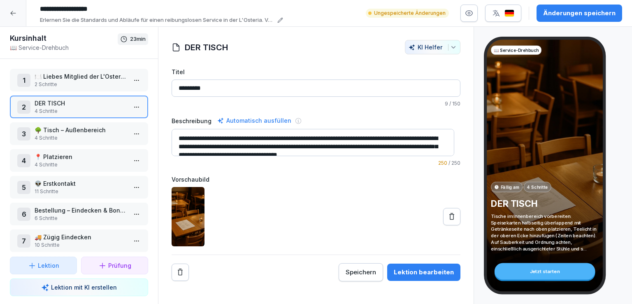
type input "*********"
click at [303, 219] on div at bounding box center [316, 216] width 289 height 59
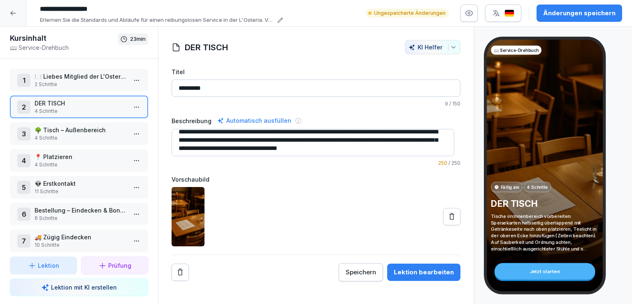
scroll to position [6, 0]
click at [248, 130] on textarea "**********" at bounding box center [313, 142] width 283 height 27
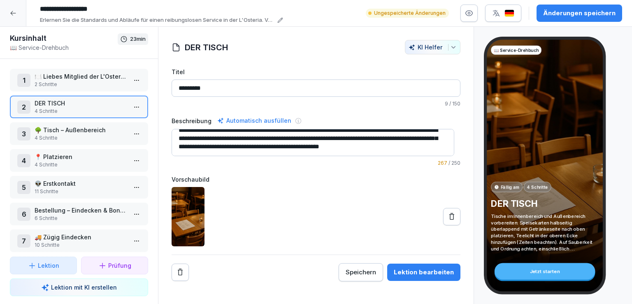
scroll to position [0, 0]
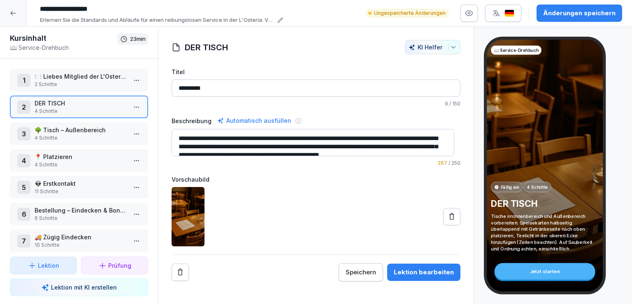
drag, startPoint x: 421, startPoint y: 150, endPoint x: 343, endPoint y: 139, distance: 79.4
click at [343, 139] on textarea "**********" at bounding box center [313, 142] width 283 height 27
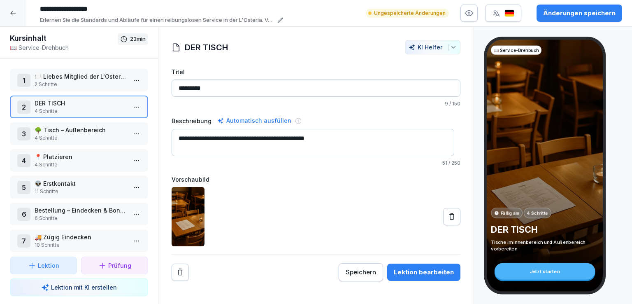
type textarea "**********"
